Goal: Task Accomplishment & Management: Complete application form

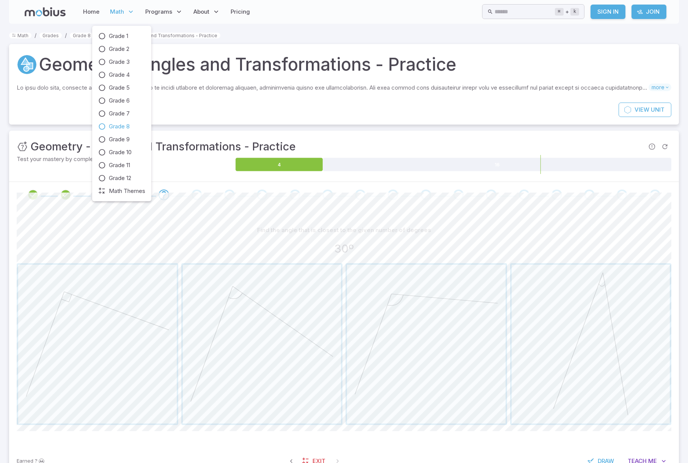
click at [119, 12] on span "Math" at bounding box center [117, 12] width 14 height 8
click at [118, 126] on span "Grade 8" at bounding box center [119, 126] width 21 height 8
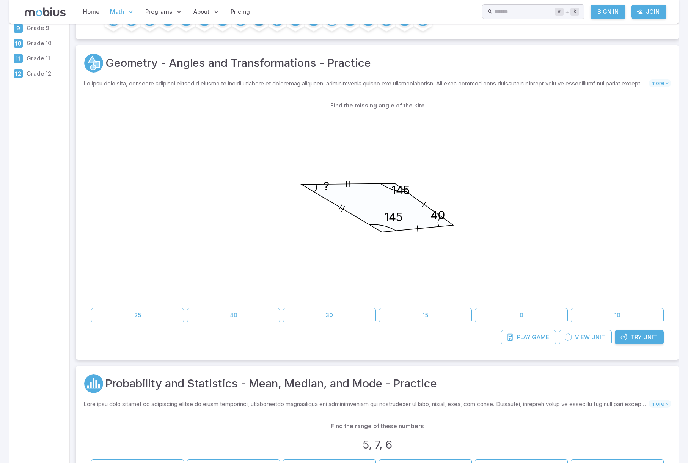
scroll to position [145, 0]
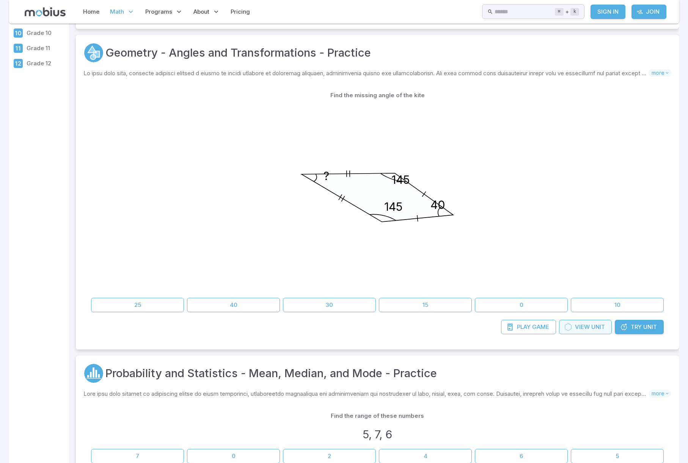
click at [589, 327] on span "View" at bounding box center [582, 327] width 15 height 8
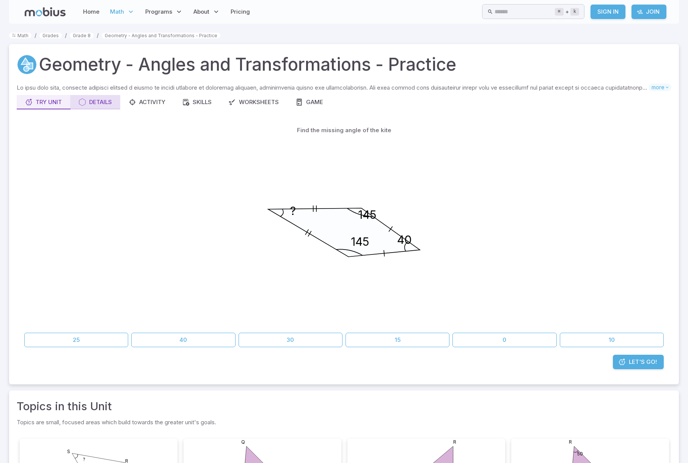
click at [101, 99] on div "Details" at bounding box center [95, 102] width 33 height 8
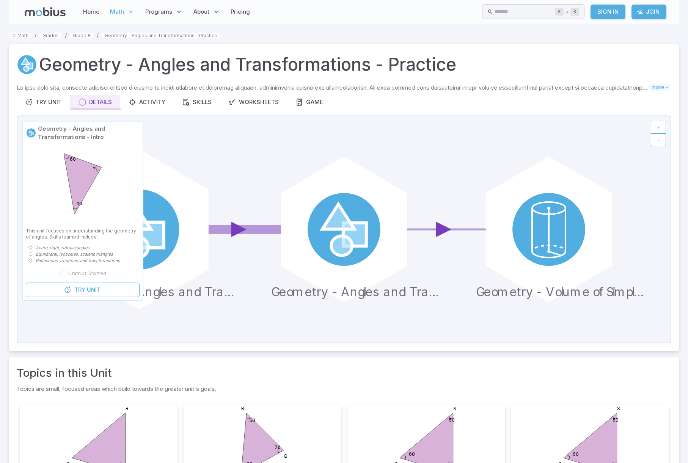
click at [170, 239] on circle at bounding box center [139, 229] width 80 height 80
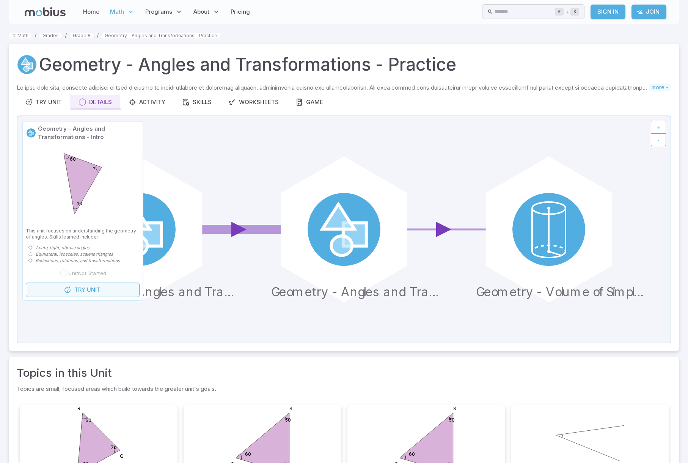
click at [91, 291] on span "Unit" at bounding box center [94, 289] width 14 height 8
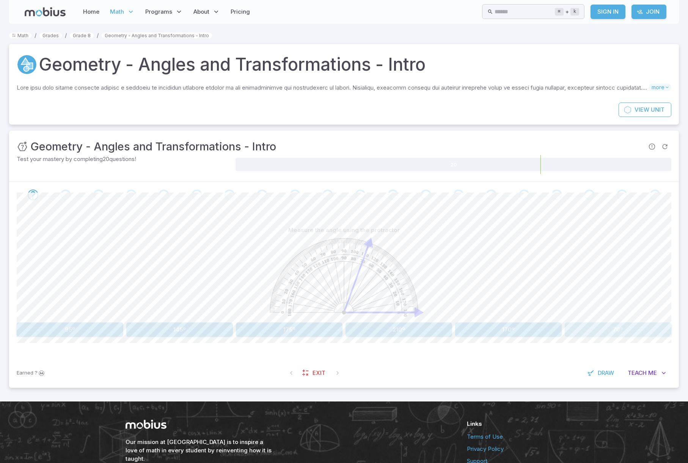
click at [614, 326] on button "70º" at bounding box center [618, 329] width 107 height 14
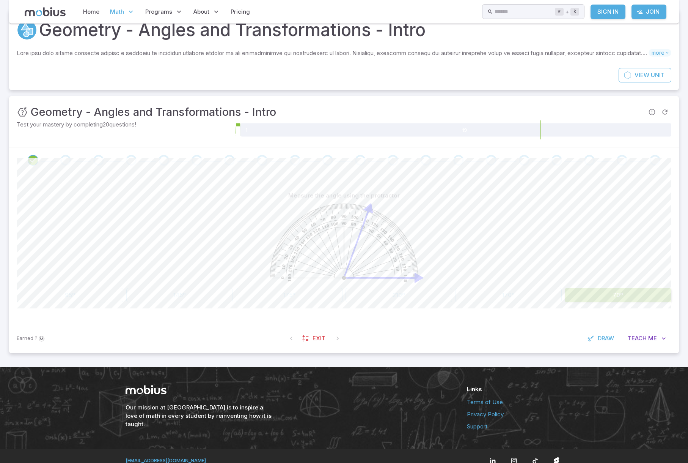
scroll to position [44, 0]
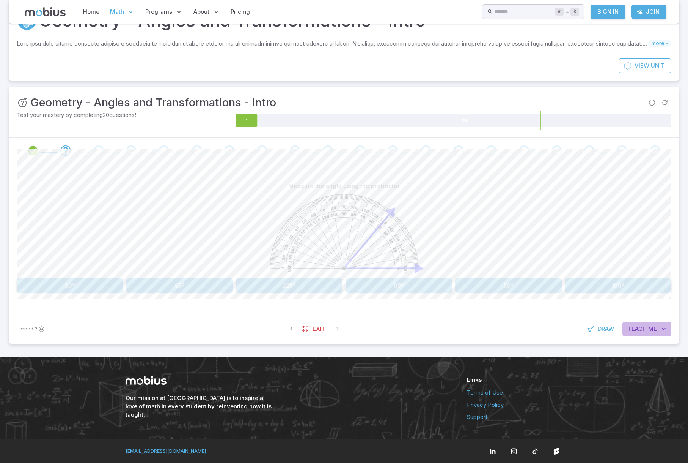
click at [650, 330] on span "Me" at bounding box center [653, 328] width 9 height 8
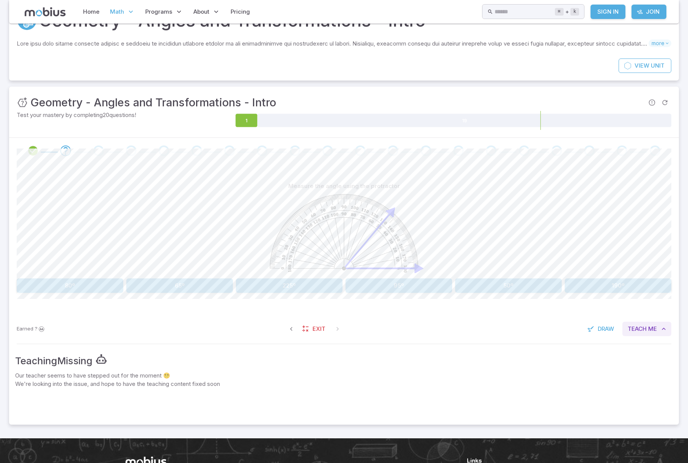
click at [645, 326] on span "Teach" at bounding box center [637, 328] width 19 height 8
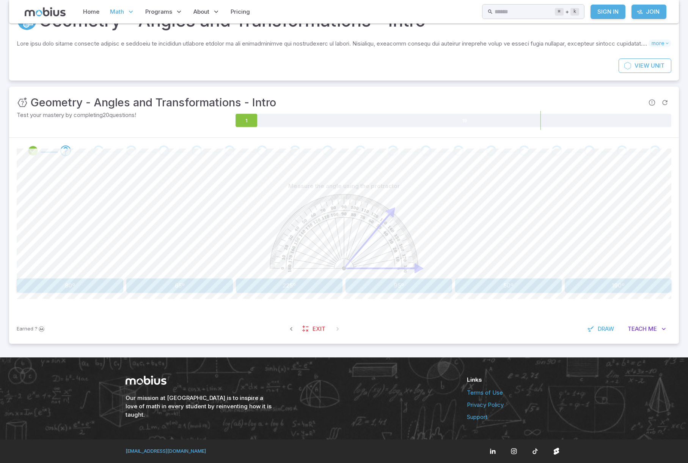
click at [502, 285] on button "50º" at bounding box center [508, 285] width 107 height 14
click at [416, 281] on button "40º" at bounding box center [399, 285] width 107 height 14
click at [97, 286] on button "10º" at bounding box center [70, 285] width 107 height 14
click at [411, 284] on button "75º" at bounding box center [399, 285] width 107 height 14
click at [389, 287] on button "65º" at bounding box center [399, 285] width 107 height 14
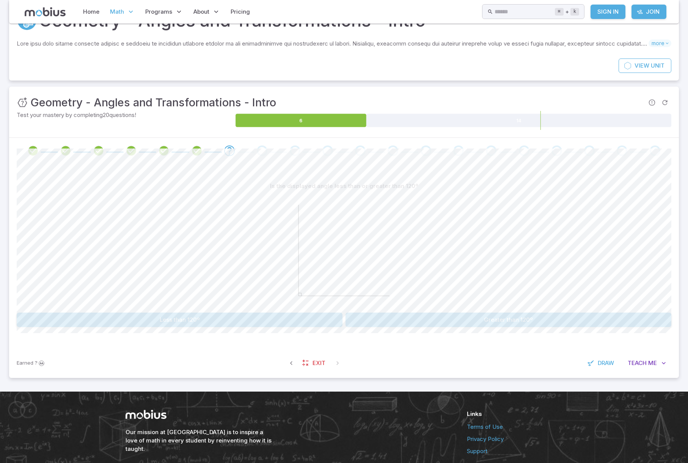
scroll to position [42, 0]
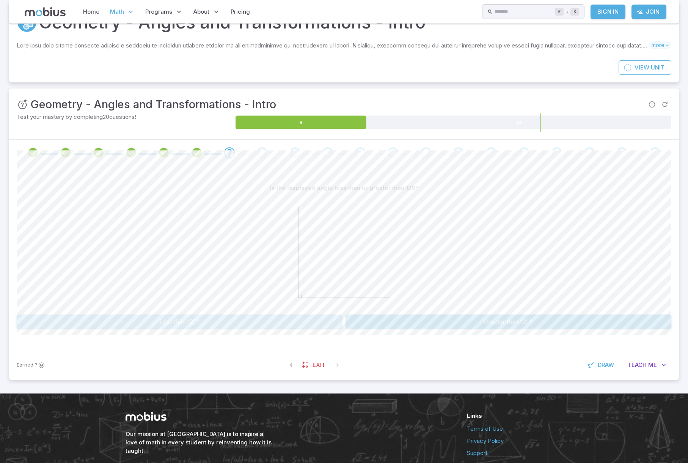
drag, startPoint x: 196, startPoint y: 320, endPoint x: 279, endPoint y: 301, distance: 85.6
click at [196, 320] on button "Less than 120º" at bounding box center [180, 321] width 326 height 14
click at [434, 322] on button "right" at bounding box center [427, 321] width 162 height 14
click at [500, 323] on button "Is not a Straight angle" at bounding box center [509, 321] width 326 height 14
click at [572, 319] on button "90" at bounding box center [563, 321] width 216 height 14
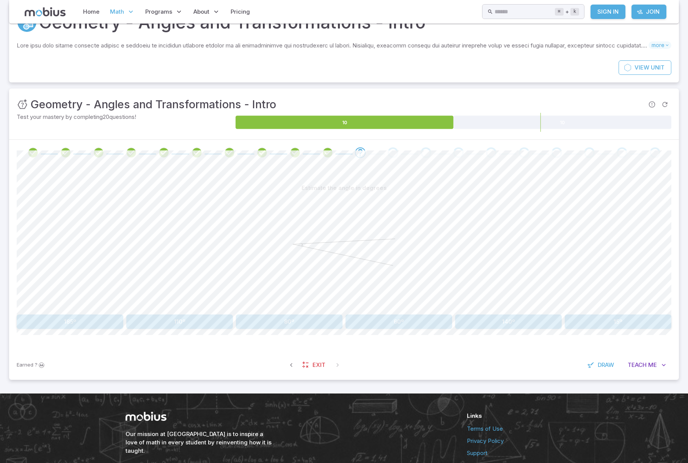
click at [623, 321] on button "15º" at bounding box center [618, 321] width 107 height 14
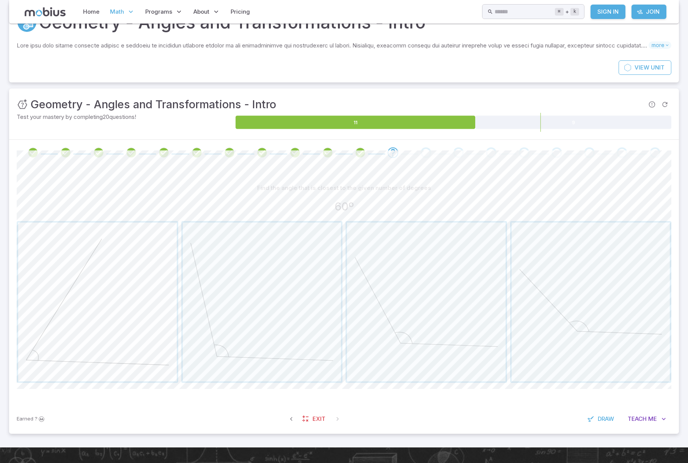
click at [96, 297] on span "button" at bounding box center [97, 301] width 159 height 159
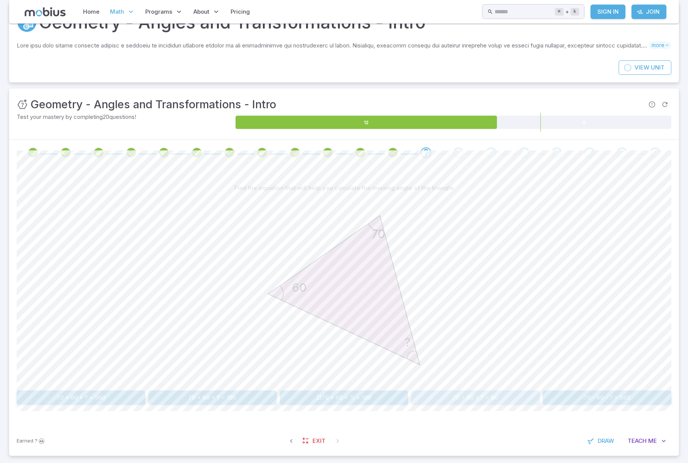
click at [481, 398] on button "70 + 60 + ? = 90" at bounding box center [475, 397] width 129 height 14
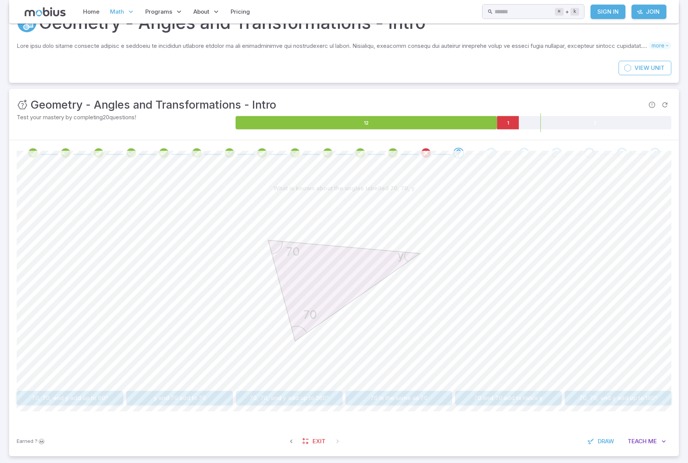
scroll to position [39, 0]
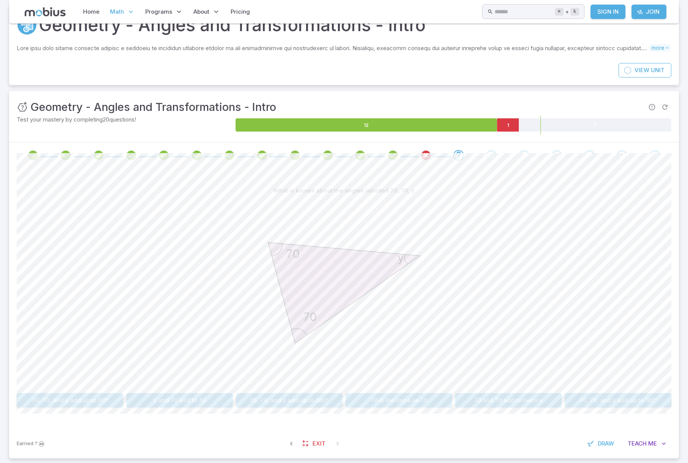
click at [611, 398] on button "70, 70, and y add up to 180°" at bounding box center [618, 400] width 107 height 14
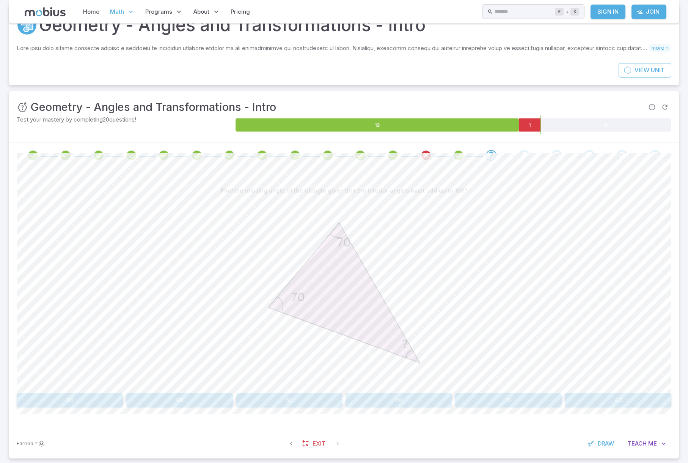
click at [610, 396] on button "40" at bounding box center [618, 400] width 107 height 14
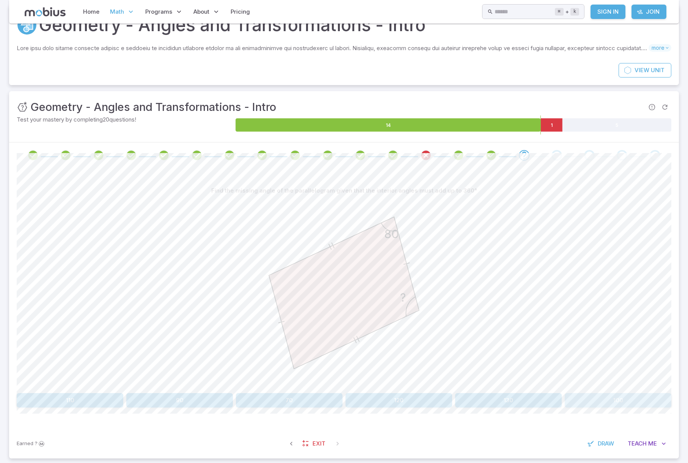
click at [610, 396] on button "100" at bounding box center [618, 400] width 107 height 14
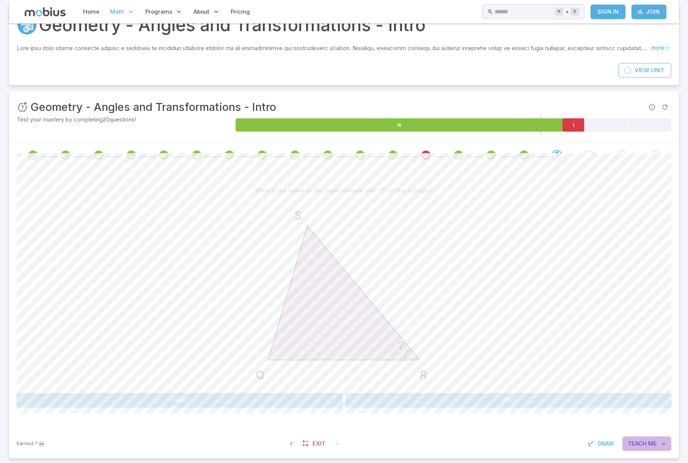
click at [651, 442] on span "Me" at bounding box center [653, 443] width 9 height 8
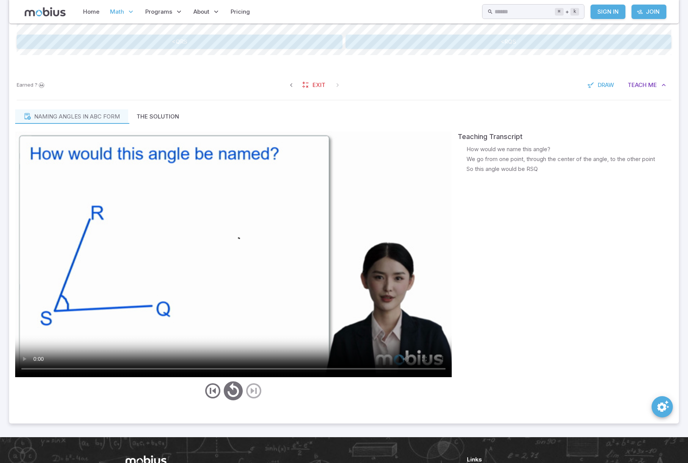
scroll to position [397, 0]
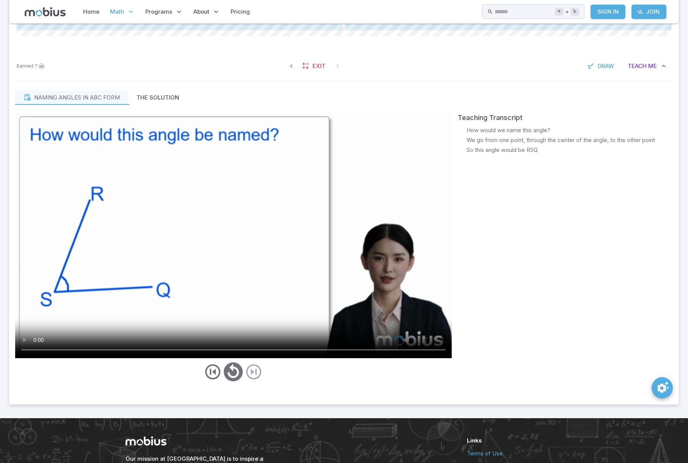
click at [653, 241] on div "Teaching Transcript 🎙️ How would we name this angle? 🎙️ We go from one point, t…" at bounding box center [565, 247] width 215 height 271
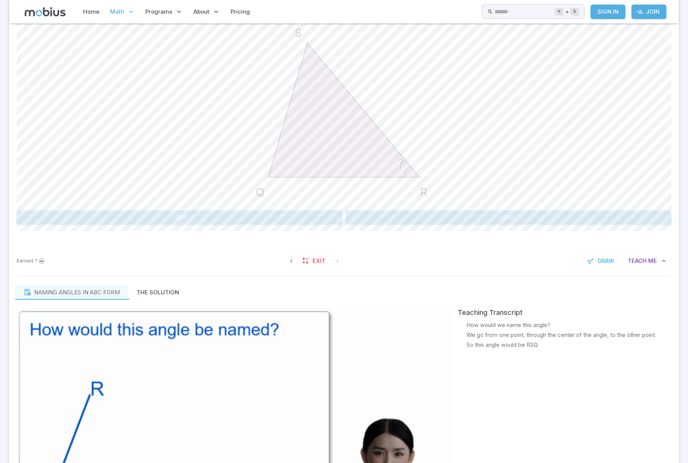
scroll to position [214, 0]
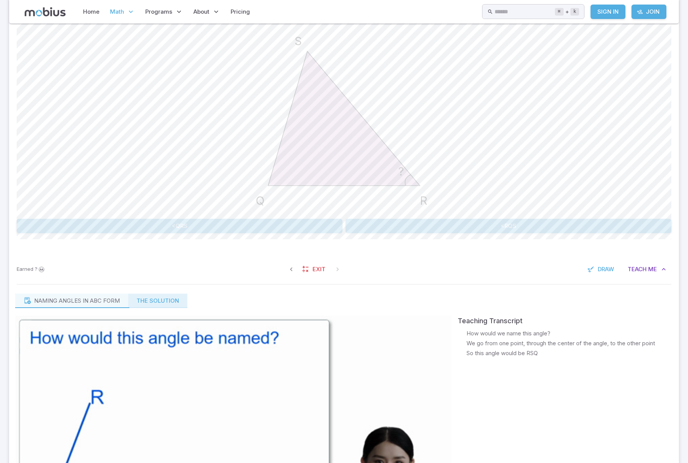
click at [172, 301] on button "The Solution" at bounding box center [157, 300] width 59 height 14
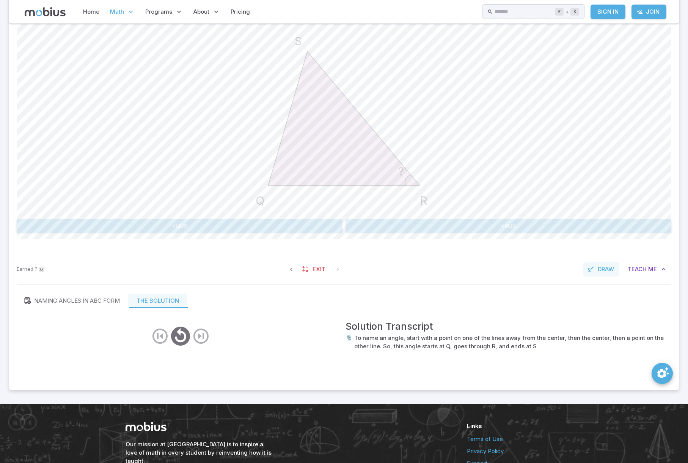
click at [602, 263] on button "Draw" at bounding box center [602, 269] width 36 height 14
click at [599, 265] on span "Draw" at bounding box center [605, 269] width 16 height 8
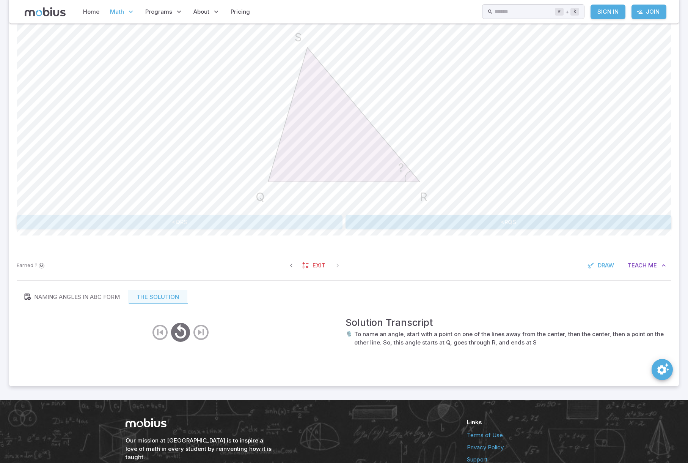
click at [198, 224] on button "<QRS" at bounding box center [180, 222] width 326 height 14
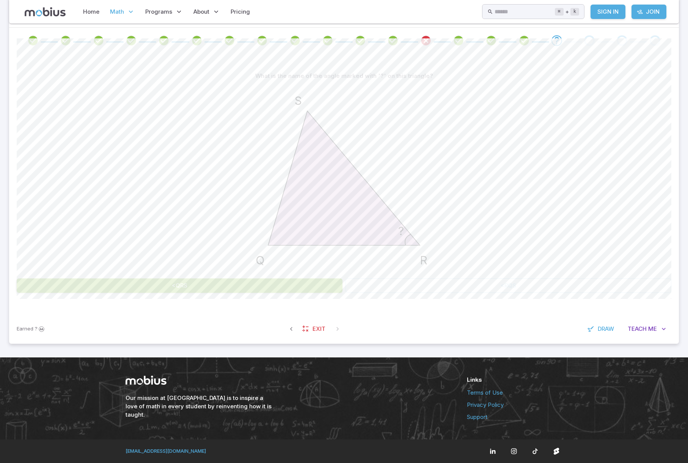
scroll to position [154, 0]
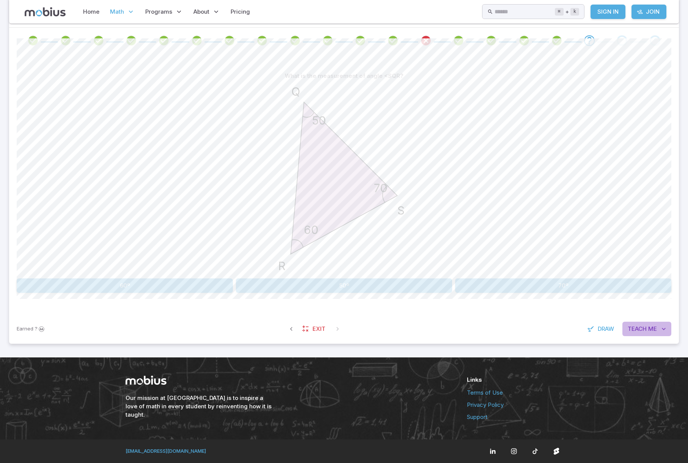
click at [650, 327] on span "Me" at bounding box center [653, 328] width 9 height 8
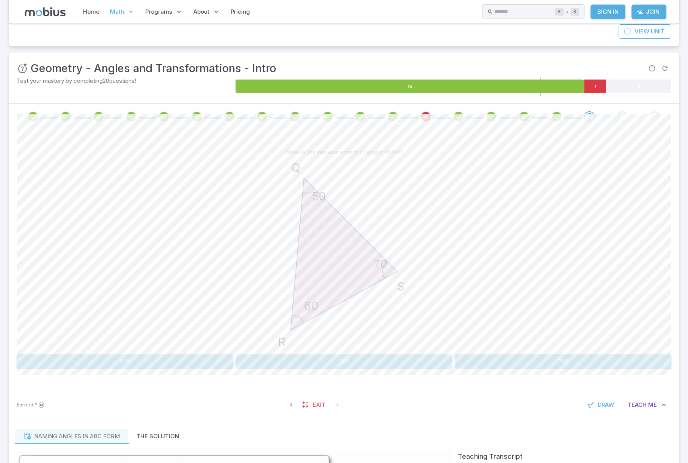
scroll to position [79, 0]
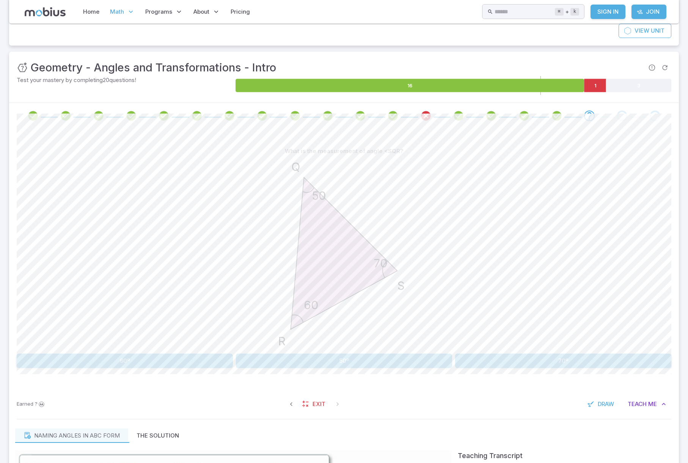
click at [336, 354] on button "50º" at bounding box center [344, 360] width 216 height 14
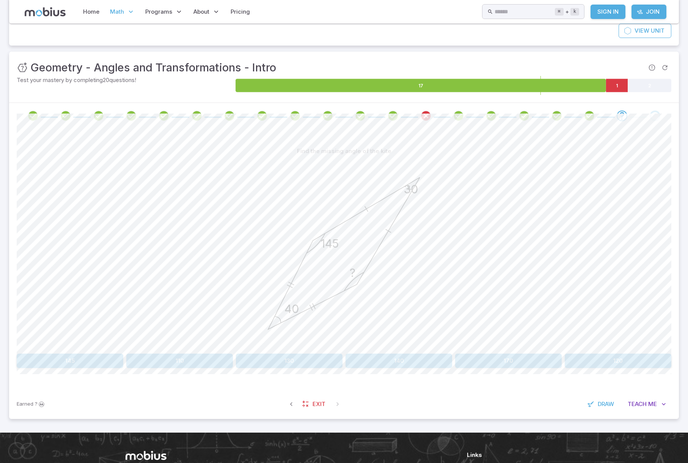
click at [52, 362] on button "145" at bounding box center [70, 360] width 107 height 14
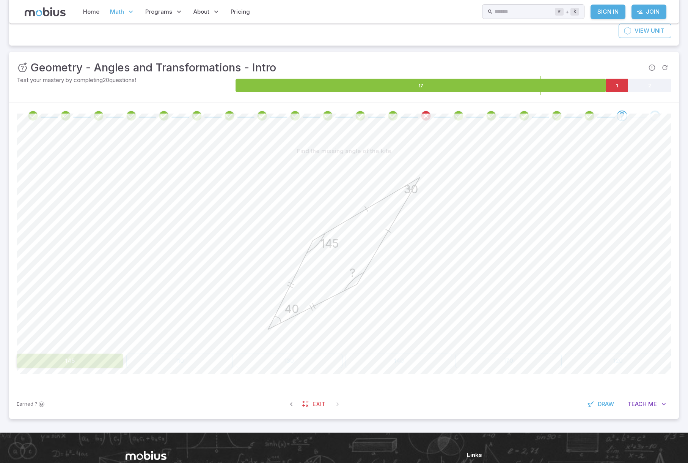
scroll to position [0, 0]
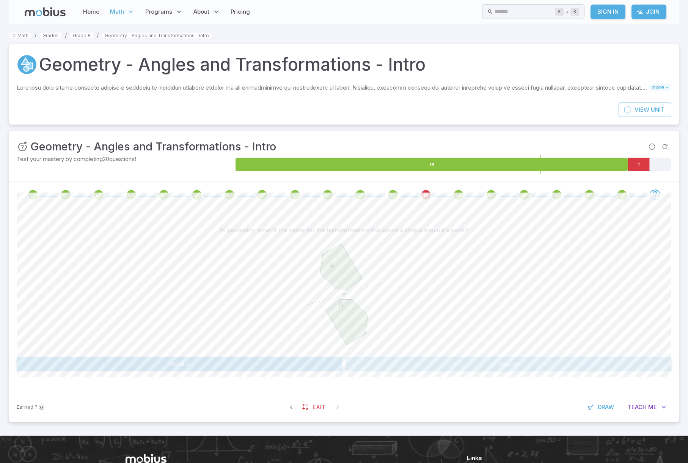
click at [440, 367] on button "Rotation" at bounding box center [509, 363] width 326 height 14
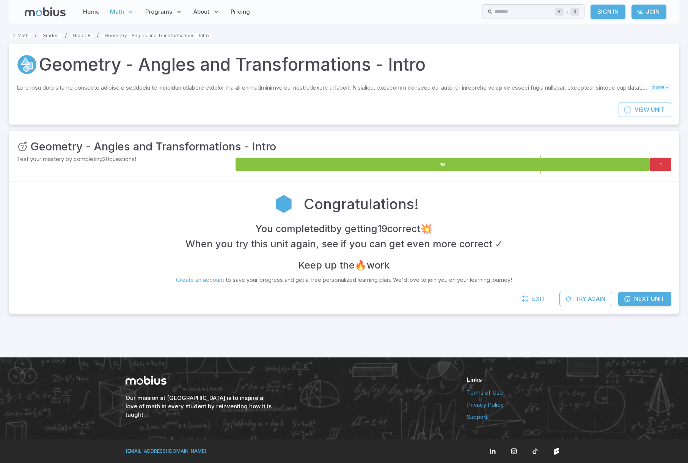
click at [650, 299] on span "Next Unit" at bounding box center [649, 298] width 30 height 8
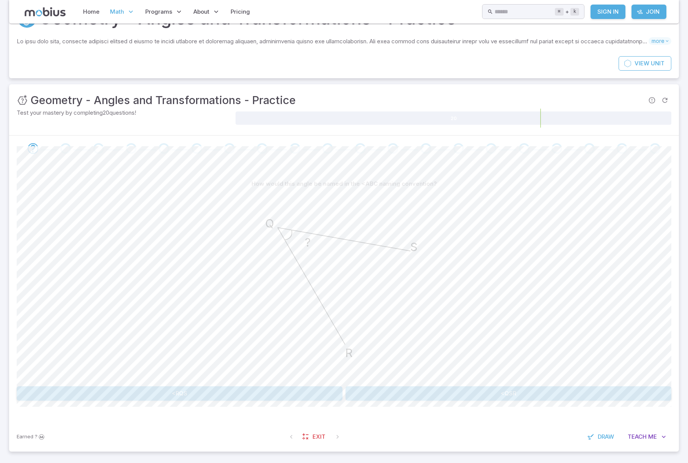
scroll to position [52, 0]
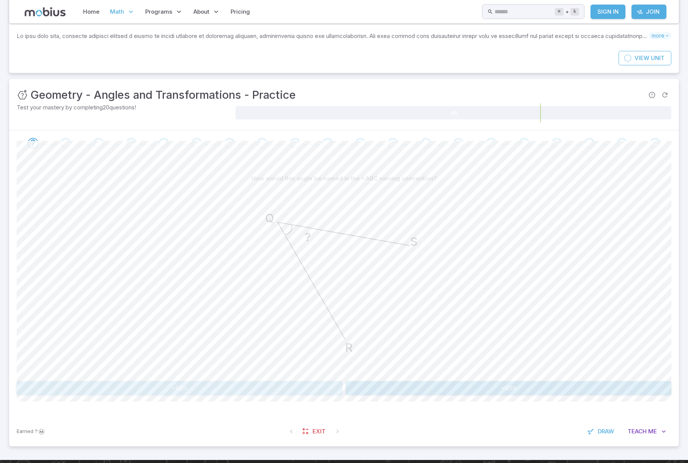
click at [269, 381] on button "<RQS" at bounding box center [180, 388] width 326 height 14
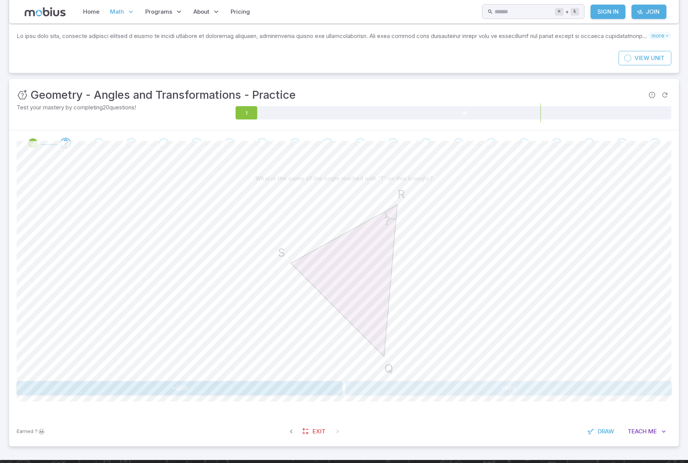
click at [447, 382] on button "<SRQ" at bounding box center [509, 388] width 326 height 14
click at [449, 384] on button "<RSQ" at bounding box center [475, 388] width 129 height 14
click at [347, 394] on button "60º" at bounding box center [344, 388] width 216 height 14
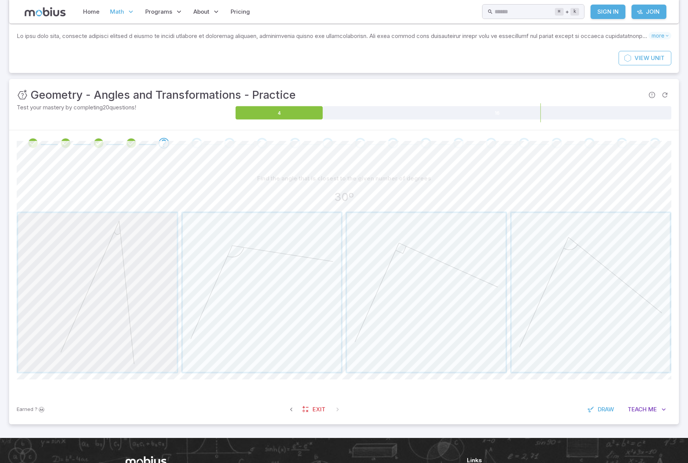
click at [96, 278] on span "button" at bounding box center [97, 292] width 159 height 159
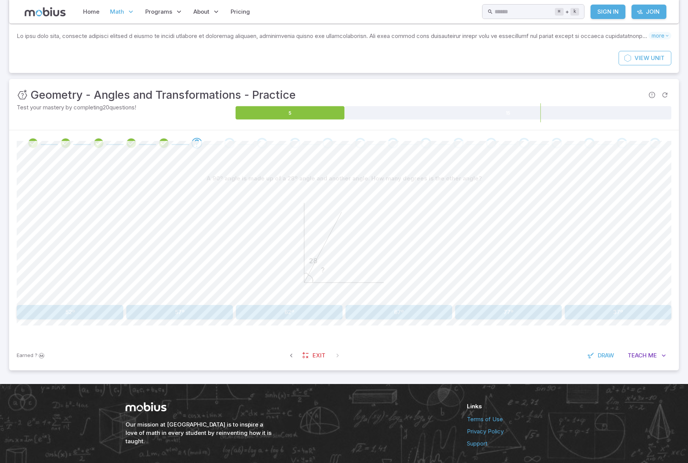
scroll to position [51, 0]
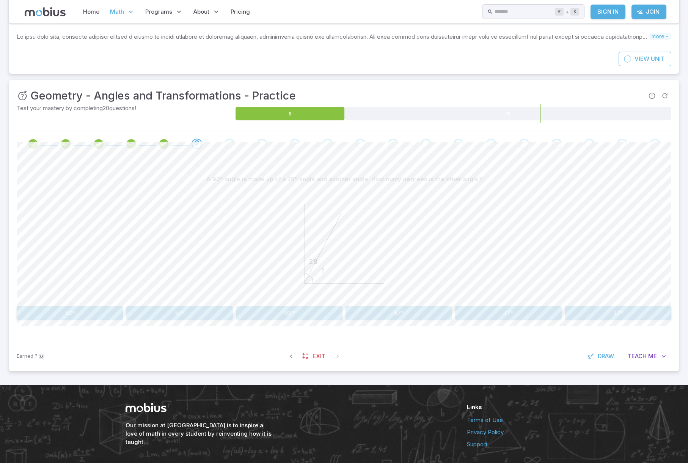
click at [291, 313] on button "62º" at bounding box center [289, 312] width 107 height 14
click at [626, 315] on button "65º" at bounding box center [618, 312] width 107 height 14
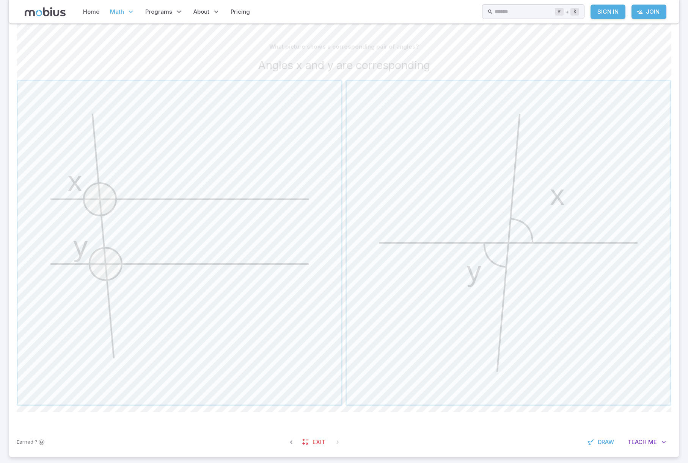
scroll to position [185, 0]
click at [652, 439] on span "Me" at bounding box center [653, 440] width 9 height 8
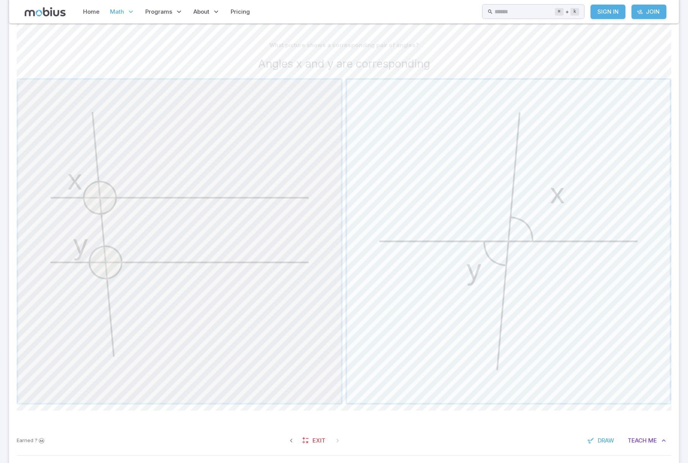
click at [192, 224] on span "button" at bounding box center [179, 241] width 323 height 323
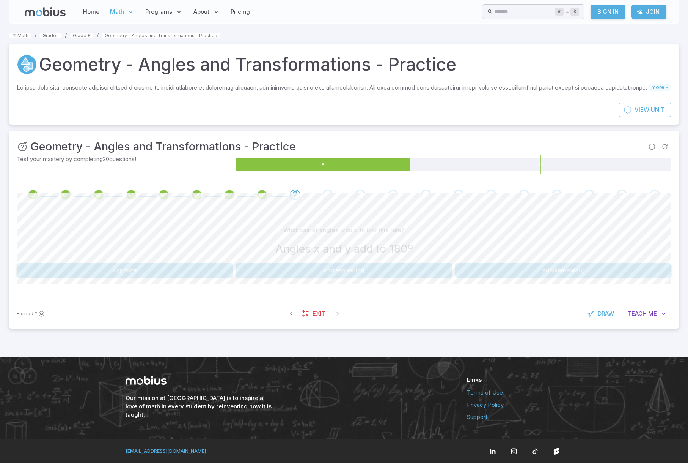
click at [121, 267] on button "opposite" at bounding box center [125, 270] width 216 height 14
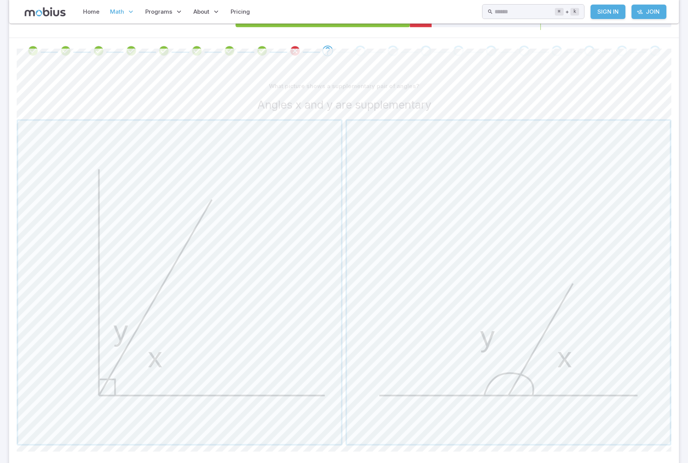
scroll to position [170, 0]
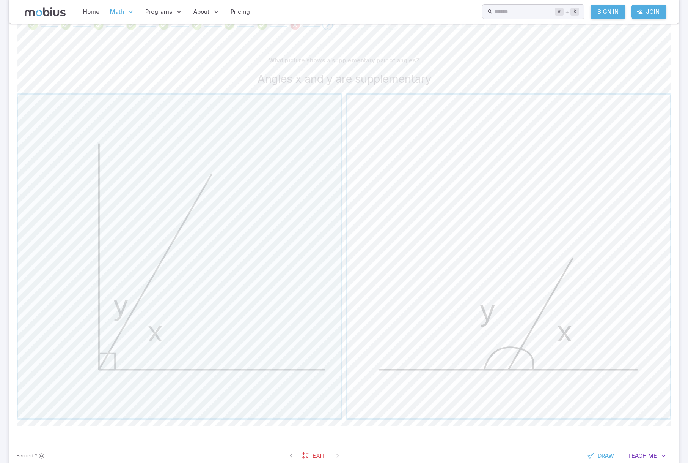
click at [541, 276] on span "button" at bounding box center [508, 256] width 323 height 323
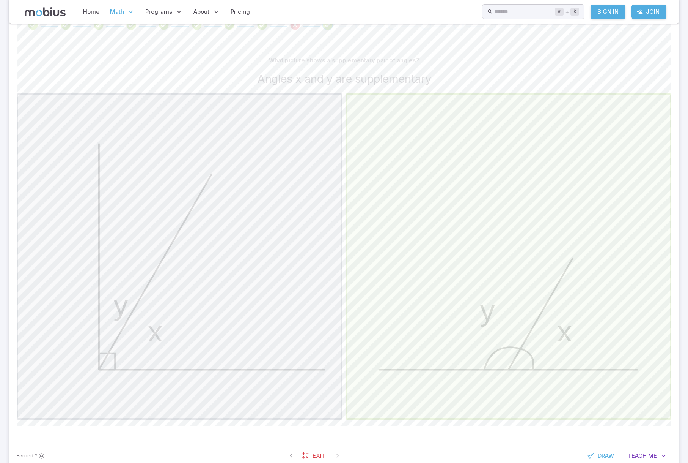
scroll to position [154, 0]
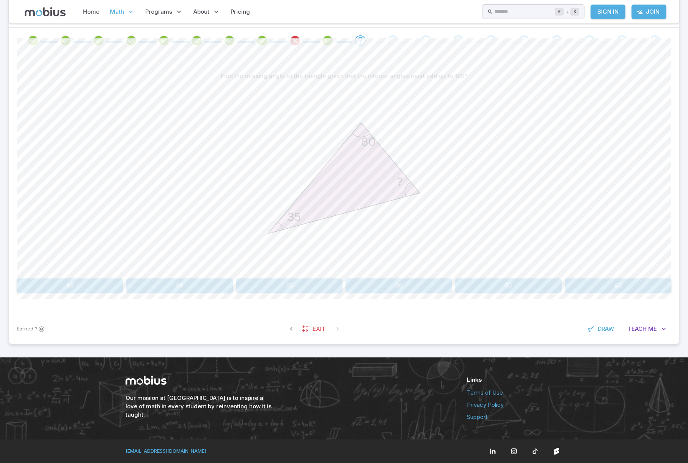
click at [83, 282] on button "65" at bounding box center [70, 285] width 107 height 14
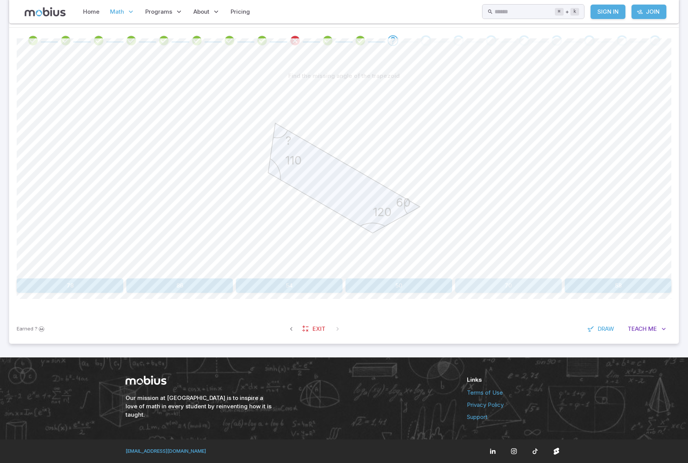
click at [510, 285] on button "70" at bounding box center [508, 285] width 107 height 14
click at [608, 283] on button "125" at bounding box center [618, 285] width 107 height 14
click at [353, 288] on button "60 + 78 + ? = 180" at bounding box center [344, 285] width 129 height 14
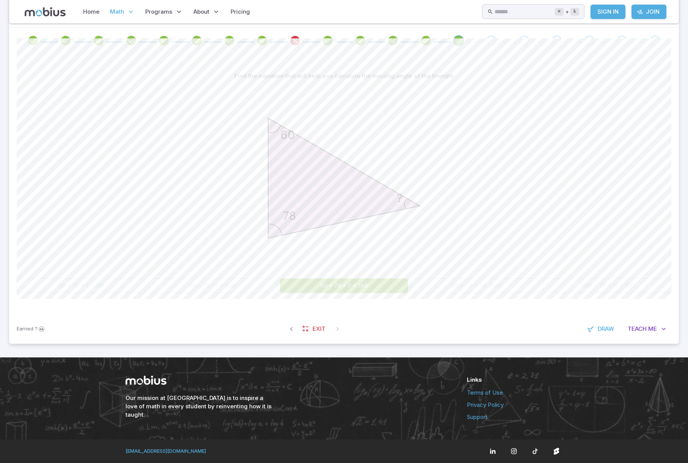
scroll to position [78, 0]
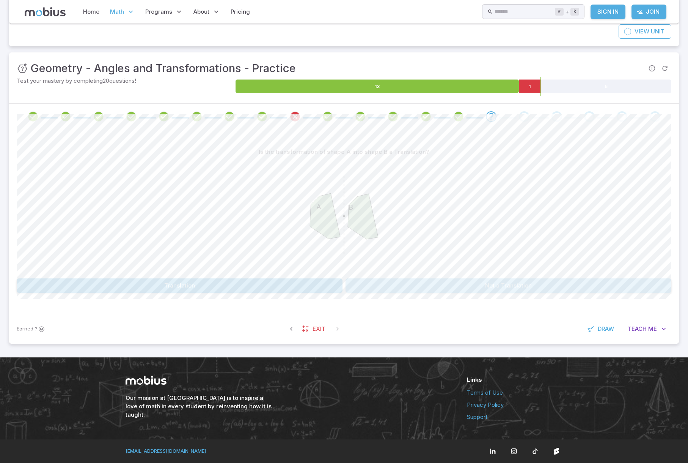
click at [532, 285] on button "Not a Translation" at bounding box center [509, 285] width 326 height 14
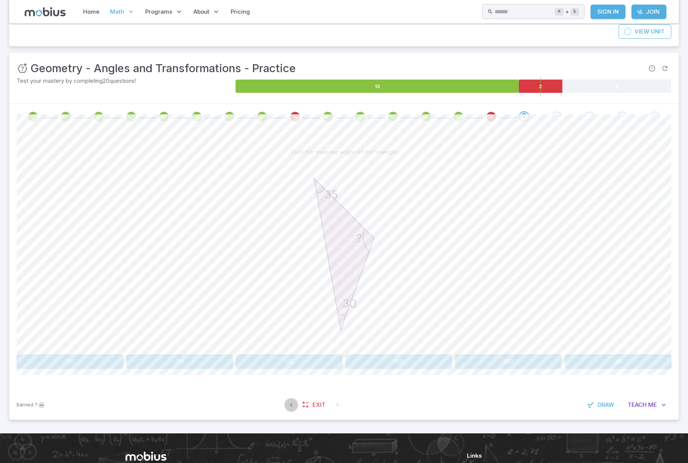
click at [291, 410] on button "button" at bounding box center [292, 405] width 14 height 14
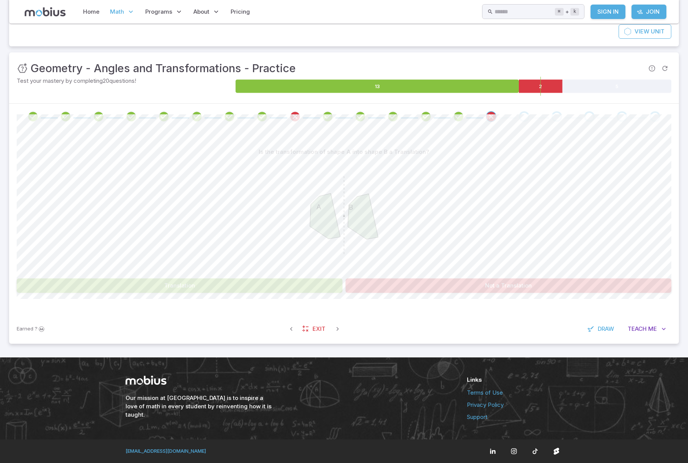
click at [192, 284] on button "Translation" at bounding box center [180, 285] width 326 height 14
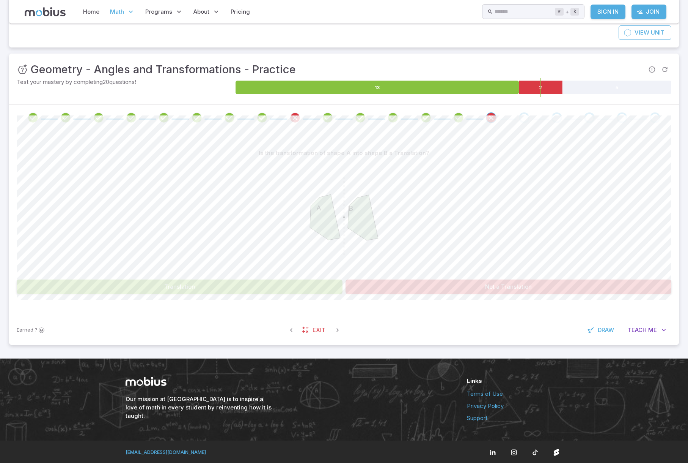
scroll to position [78, 0]
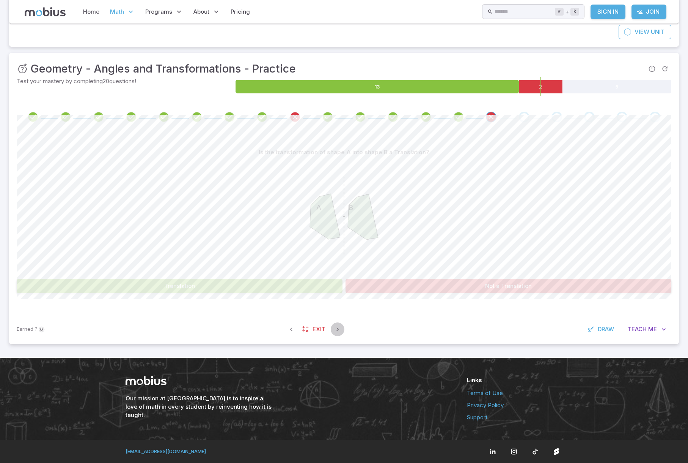
click at [336, 329] on icon "button" at bounding box center [338, 329] width 8 height 8
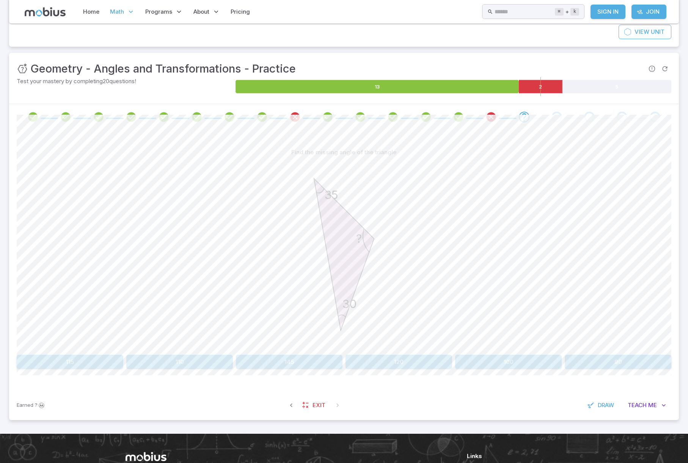
click at [80, 362] on button "115" at bounding box center [70, 361] width 107 height 14
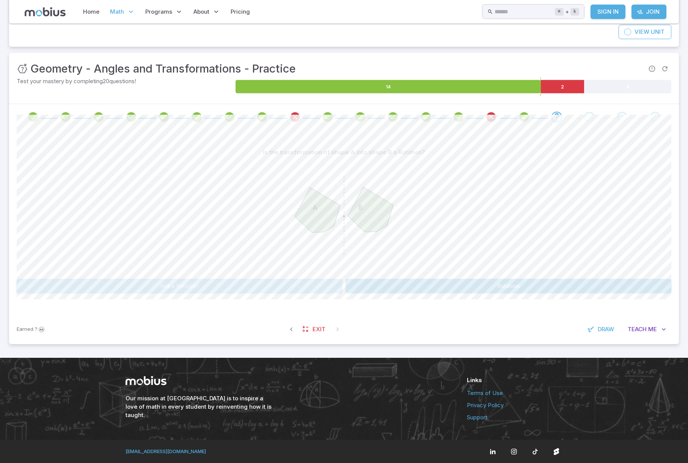
click at [189, 292] on button "Not a Rotation" at bounding box center [180, 286] width 326 height 14
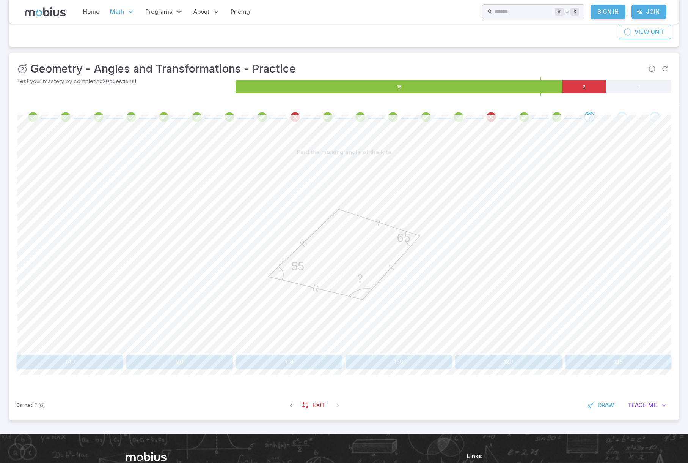
click at [501, 360] on button "120" at bounding box center [508, 361] width 107 height 14
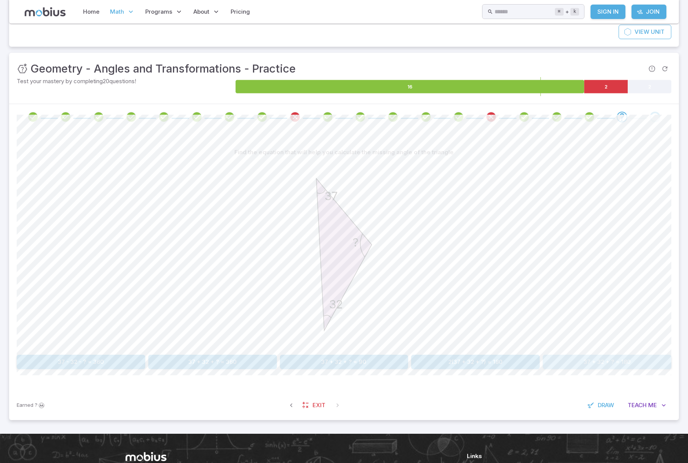
click at [579, 363] on button "37 + 32 + ? = 180" at bounding box center [607, 361] width 129 height 14
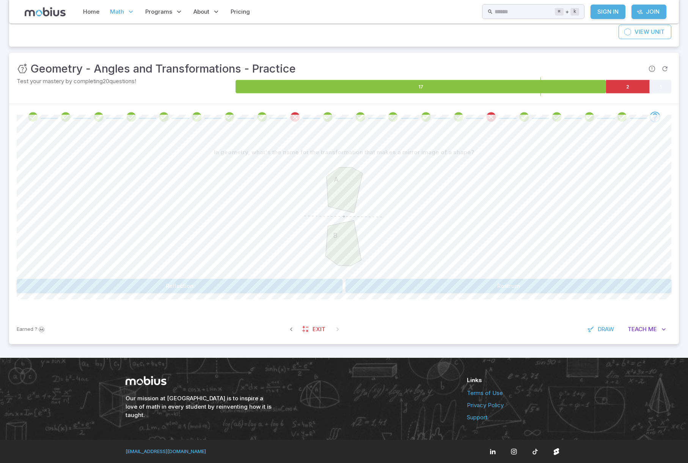
click at [179, 281] on button "Reflection" at bounding box center [180, 286] width 326 height 14
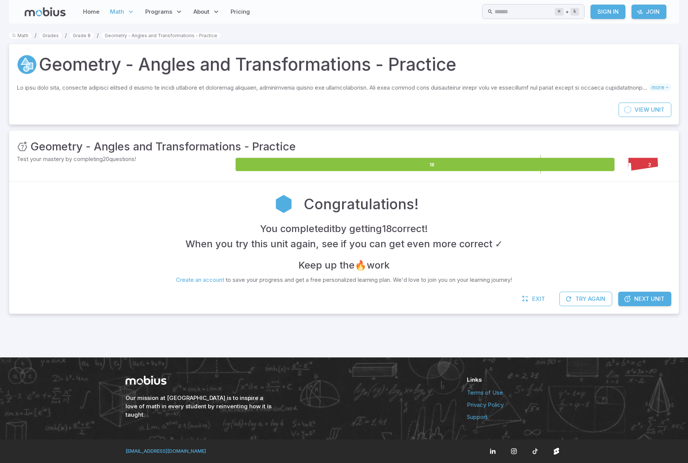
scroll to position [0, 0]
click at [652, 110] on span "Unit" at bounding box center [658, 109] width 14 height 8
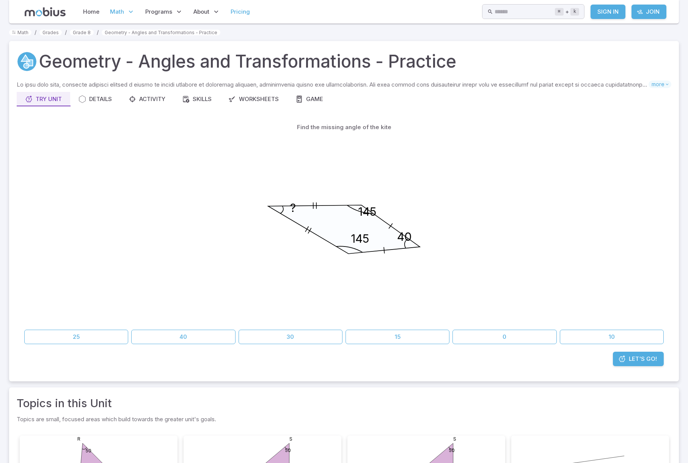
scroll to position [3, 0]
click at [245, 10] on link "Pricing" at bounding box center [240, 11] width 24 height 17
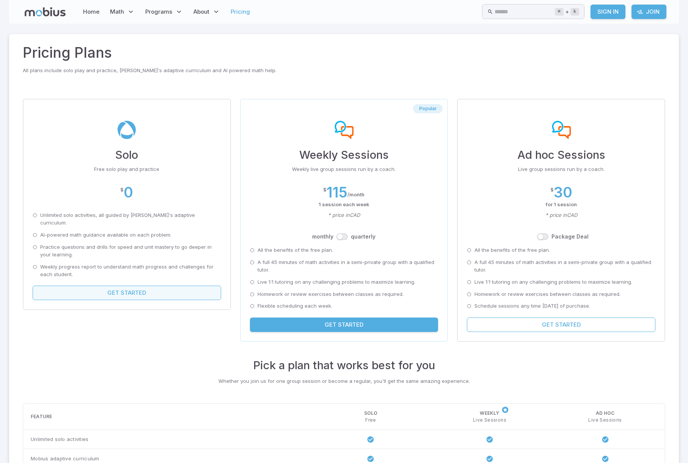
click at [151, 285] on button "Get Started" at bounding box center [127, 292] width 189 height 14
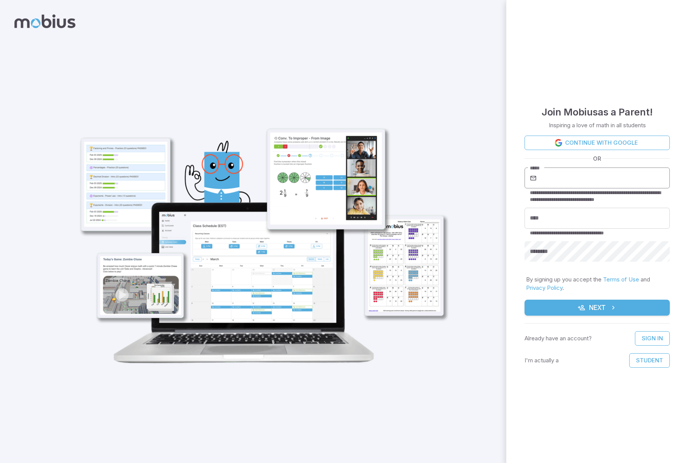
click at [570, 182] on input "*****" at bounding box center [604, 177] width 132 height 21
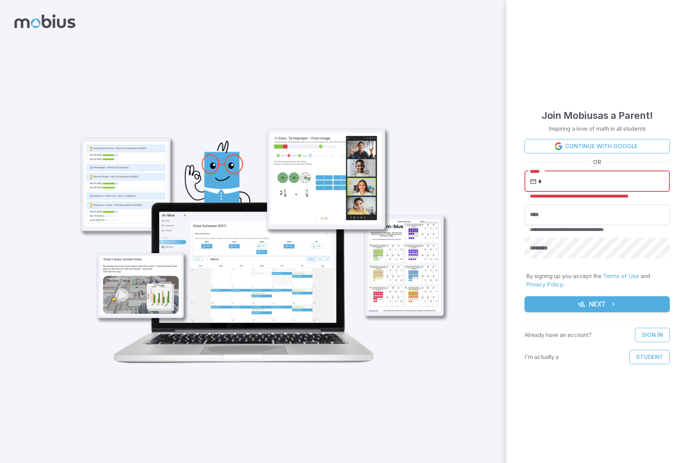
click at [559, 182] on input "*" at bounding box center [604, 181] width 132 height 21
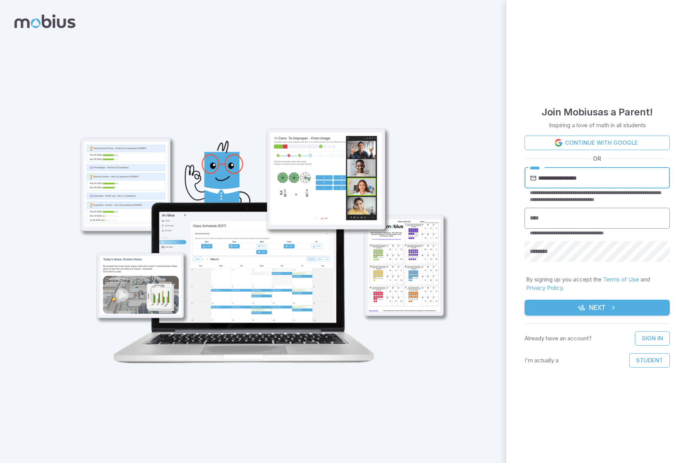
type input "**********"
click at [549, 222] on input "****" at bounding box center [597, 218] width 145 height 21
type input "*****"
click at [605, 305] on button "Next" at bounding box center [597, 307] width 145 height 16
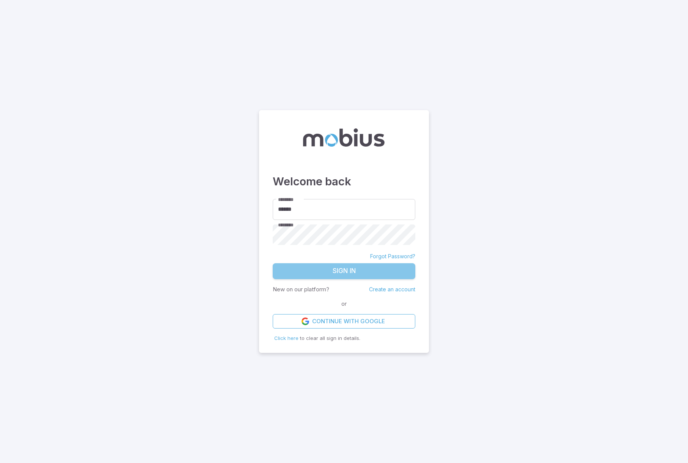
click at [337, 269] on button "Sign In" at bounding box center [344, 271] width 143 height 16
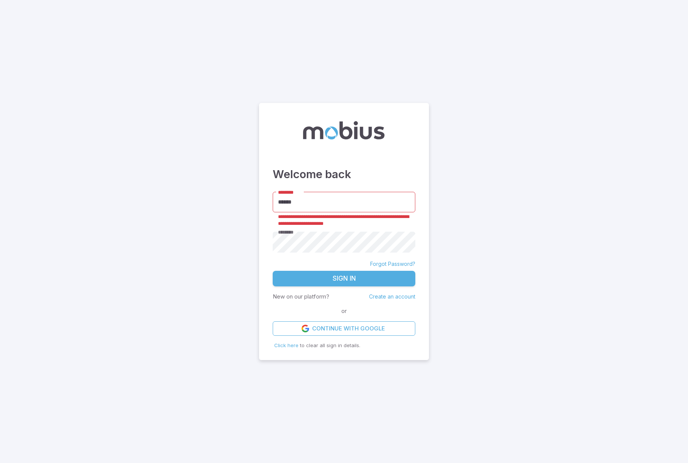
click at [305, 202] on input "*****" at bounding box center [344, 202] width 143 height 21
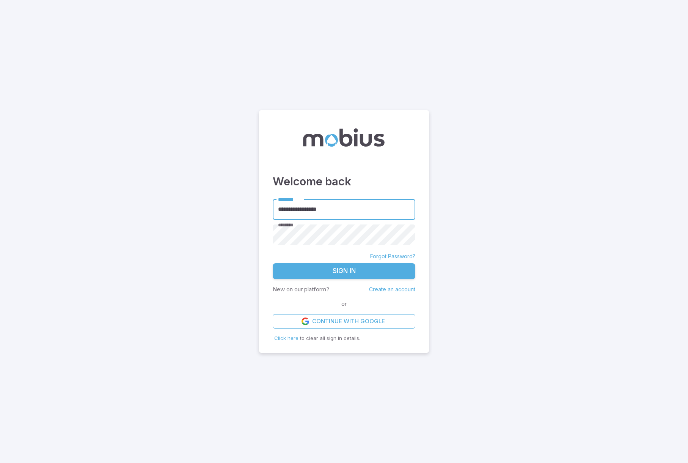
type input "**********"
click at [469, 162] on main "**********" at bounding box center [344, 231] width 688 height 463
click at [347, 270] on button "Sign In" at bounding box center [344, 271] width 143 height 16
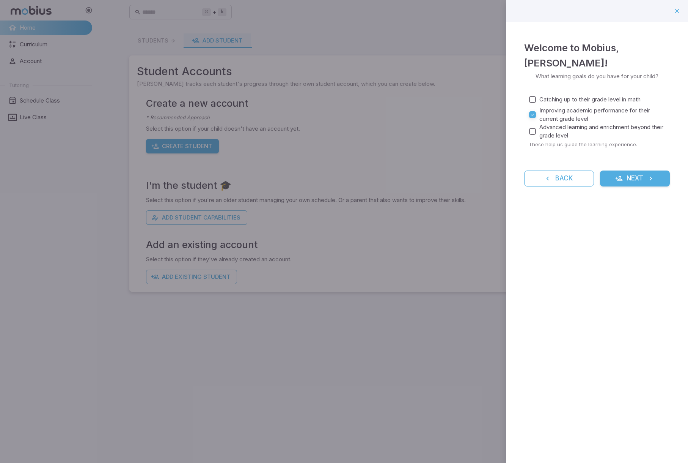
click at [631, 170] on button "Next" at bounding box center [635, 178] width 70 height 16
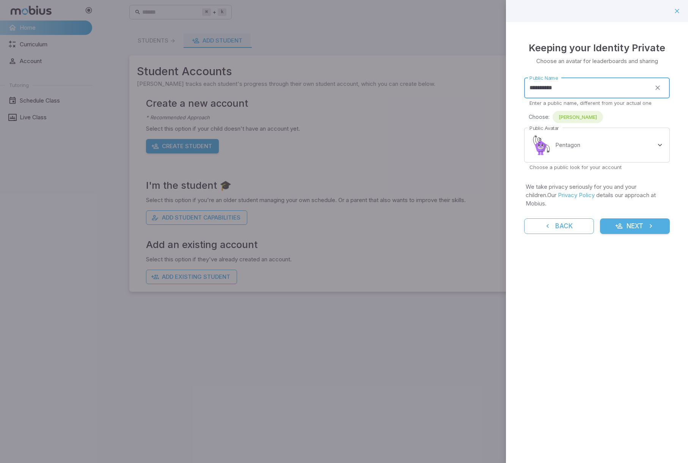
drag, startPoint x: 564, startPoint y: 89, endPoint x: 475, endPoint y: 87, distance: 88.5
click at [475, 87] on div "**********" at bounding box center [344, 231] width 688 height 463
type input "*******"
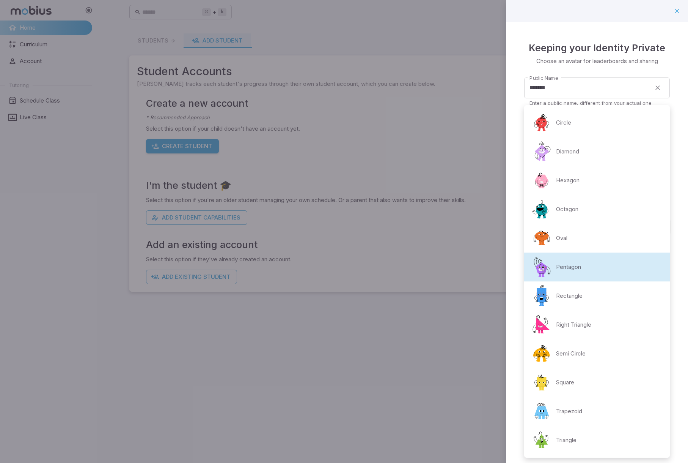
click at [660, 143] on body "Home Curriculum Account Tutoring Schedule Class Live Class ⌘ + k ​ D Students -…" at bounding box center [344, 231] width 688 height 463
click at [584, 183] on li "Hexagon" at bounding box center [597, 180] width 146 height 29
type input "**********"
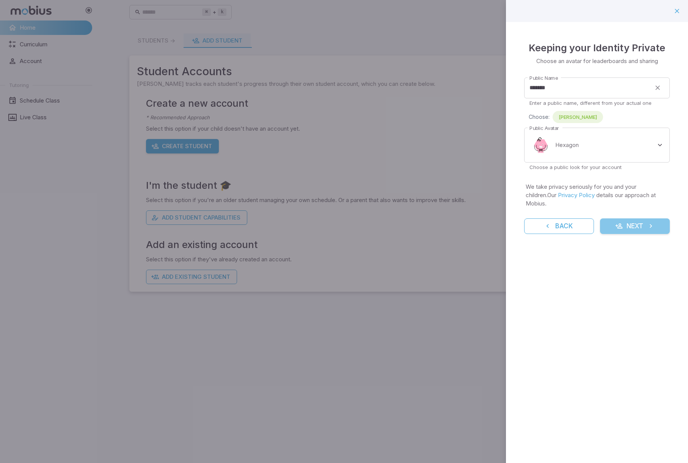
click at [638, 218] on button "Next" at bounding box center [635, 226] width 70 height 16
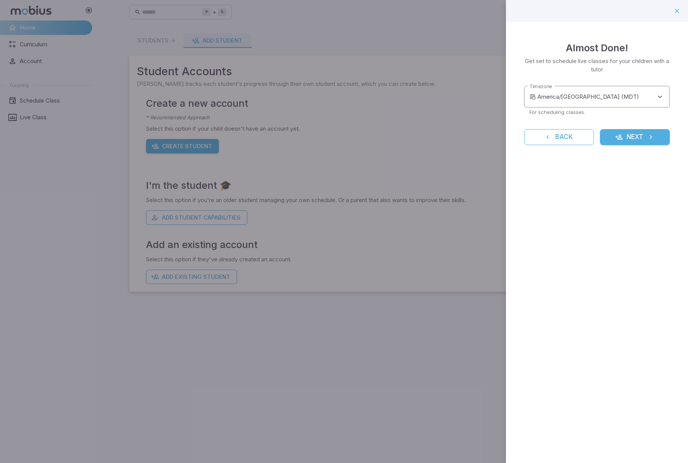
click at [656, 94] on body "**********" at bounding box center [344, 231] width 688 height 463
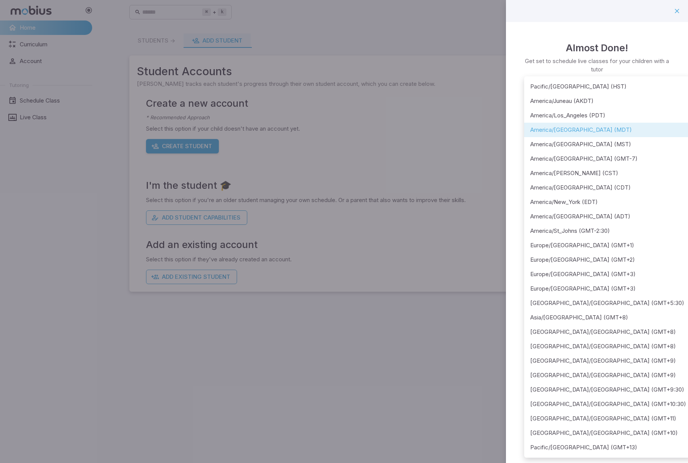
click at [595, 51] on div at bounding box center [344, 231] width 688 height 463
click at [650, 92] on body "**********" at bounding box center [344, 231] width 688 height 463
click at [562, 140] on li "America/Phoenix (MST)" at bounding box center [608, 144] width 168 height 14
type input "**********"
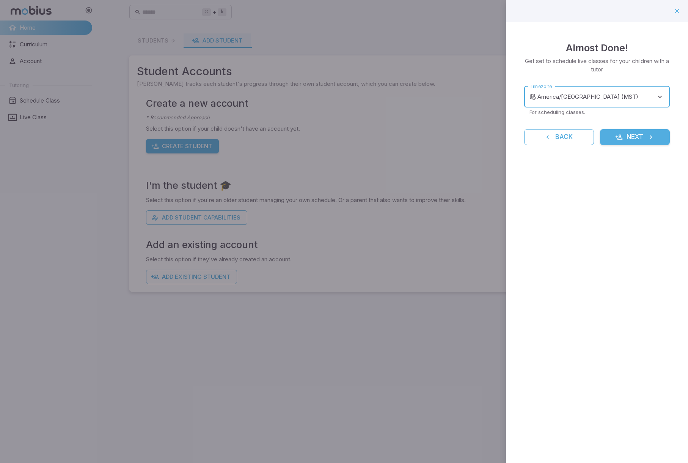
click at [629, 135] on button "Next" at bounding box center [635, 137] width 70 height 16
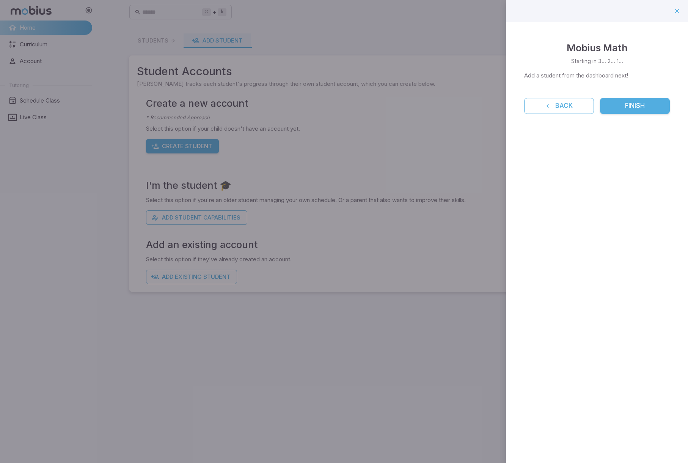
click at [635, 107] on button "Finish" at bounding box center [635, 106] width 70 height 16
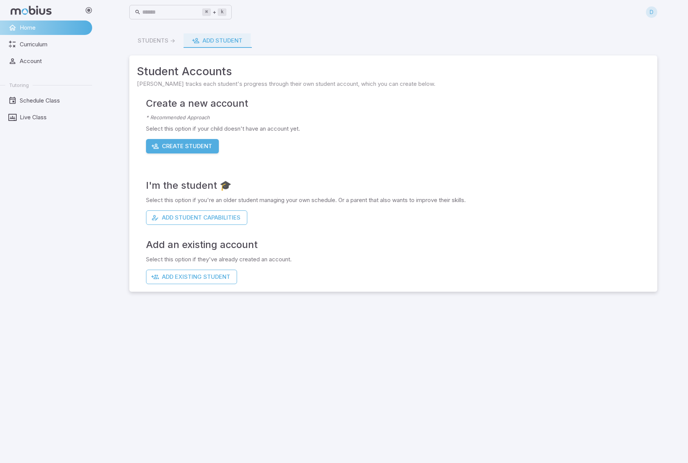
click at [178, 144] on button "Create Student" at bounding box center [182, 146] width 73 height 14
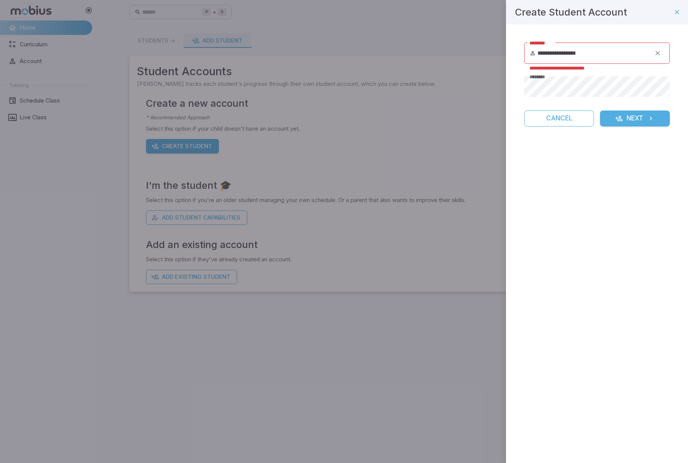
click at [575, 172] on div "**********" at bounding box center [597, 231] width 182 height 463
drag, startPoint x: 567, startPoint y: 51, endPoint x: 493, endPoint y: 49, distance: 73.7
click at [493, 49] on div "**********" at bounding box center [344, 231] width 688 height 463
click at [635, 118] on button "Next" at bounding box center [635, 118] width 70 height 16
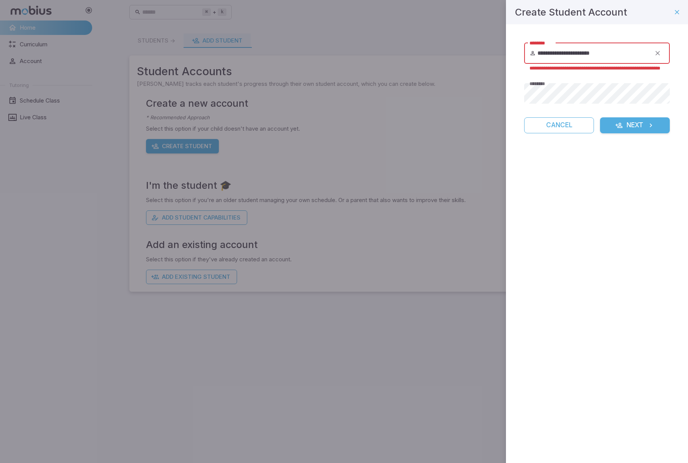
drag, startPoint x: 612, startPoint y: 52, endPoint x: 479, endPoint y: 55, distance: 132.8
click at [479, 55] on div "**********" at bounding box center [344, 231] width 688 height 463
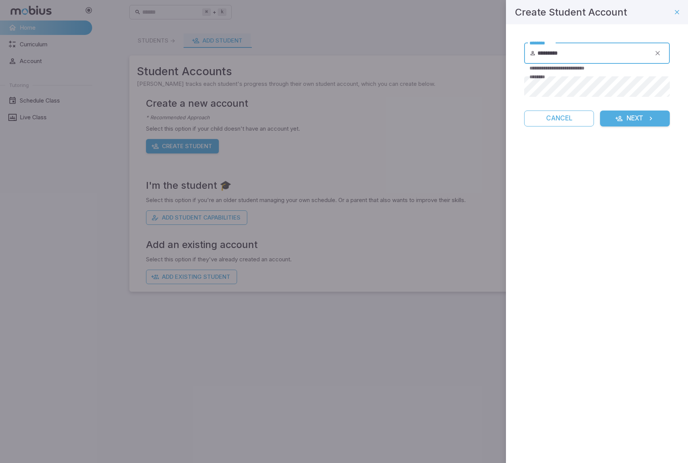
type input "*********"
click at [624, 120] on button "Next" at bounding box center [635, 118] width 70 height 16
